Goal: Information Seeking & Learning: Learn about a topic

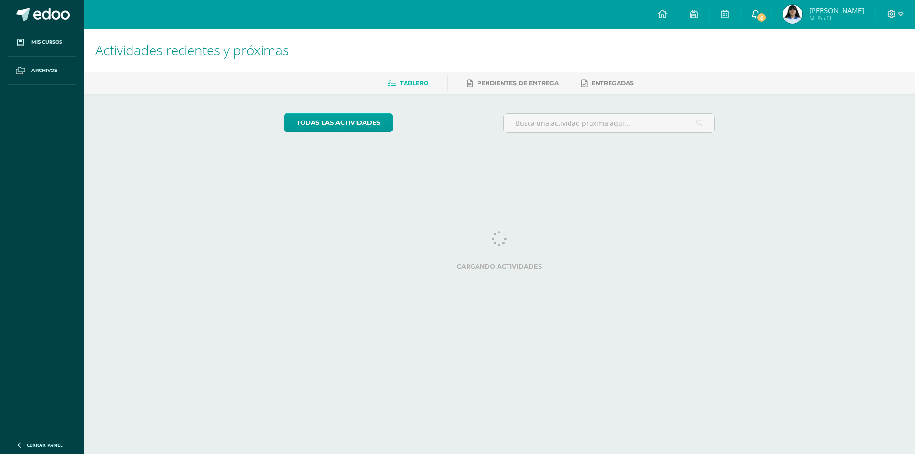
click at [771, 23] on link "6" at bounding box center [756, 14] width 30 height 29
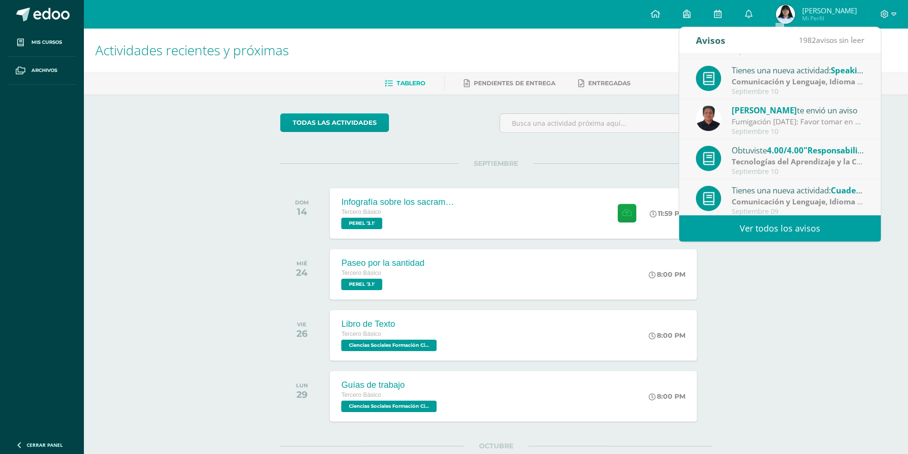
scroll to position [159, 0]
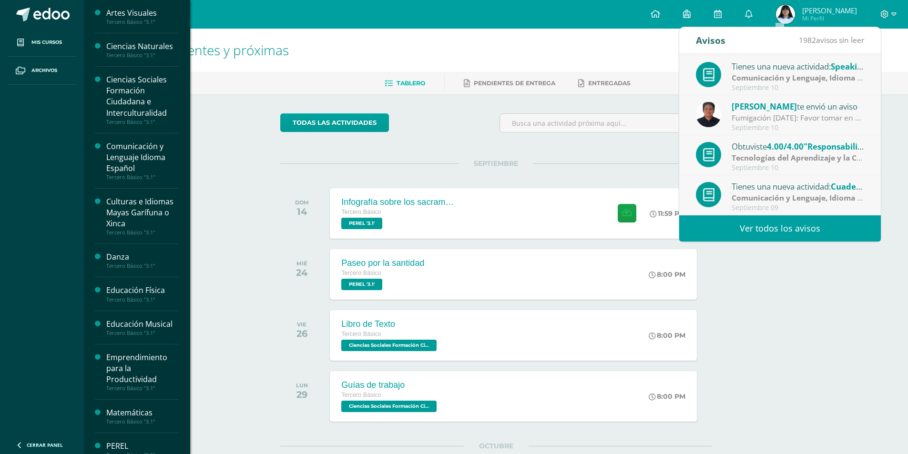
click at [120, 223] on div "Culturas e Idiomas Mayas Garífuna o Xinca" at bounding box center [142, 212] width 72 height 33
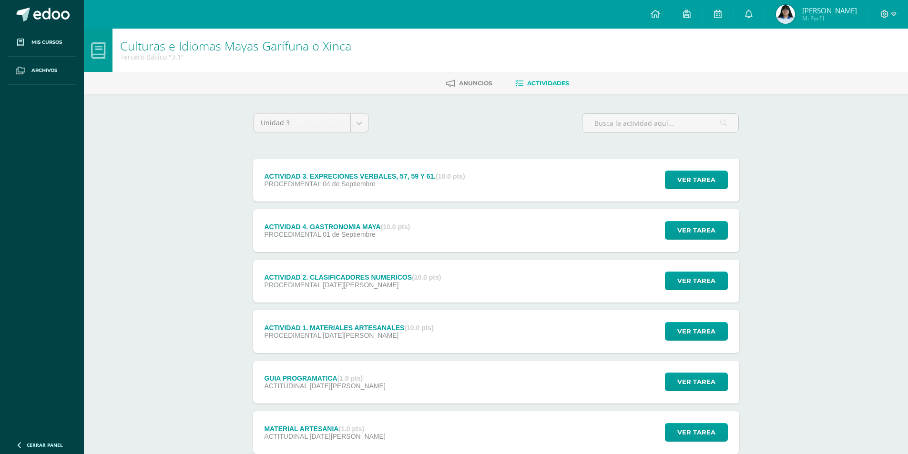
click at [352, 223] on div "ACTIVIDAD 4. GASTRONOMIA MAYA (10.0 pts)" at bounding box center [337, 227] width 146 height 8
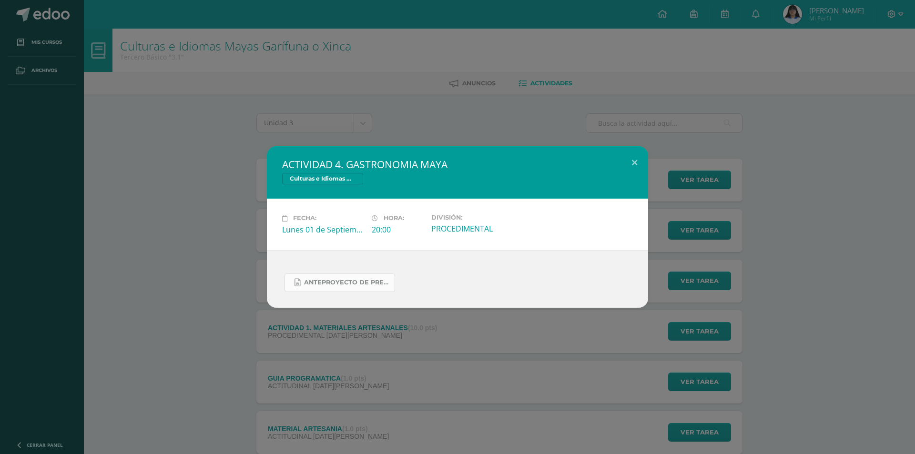
click at [362, 283] on span "Anteproyecto de presentación de gastronomía maya del pueblo maya chortí.docx" at bounding box center [347, 283] width 86 height 8
